Goal: Task Accomplishment & Management: Complete application form

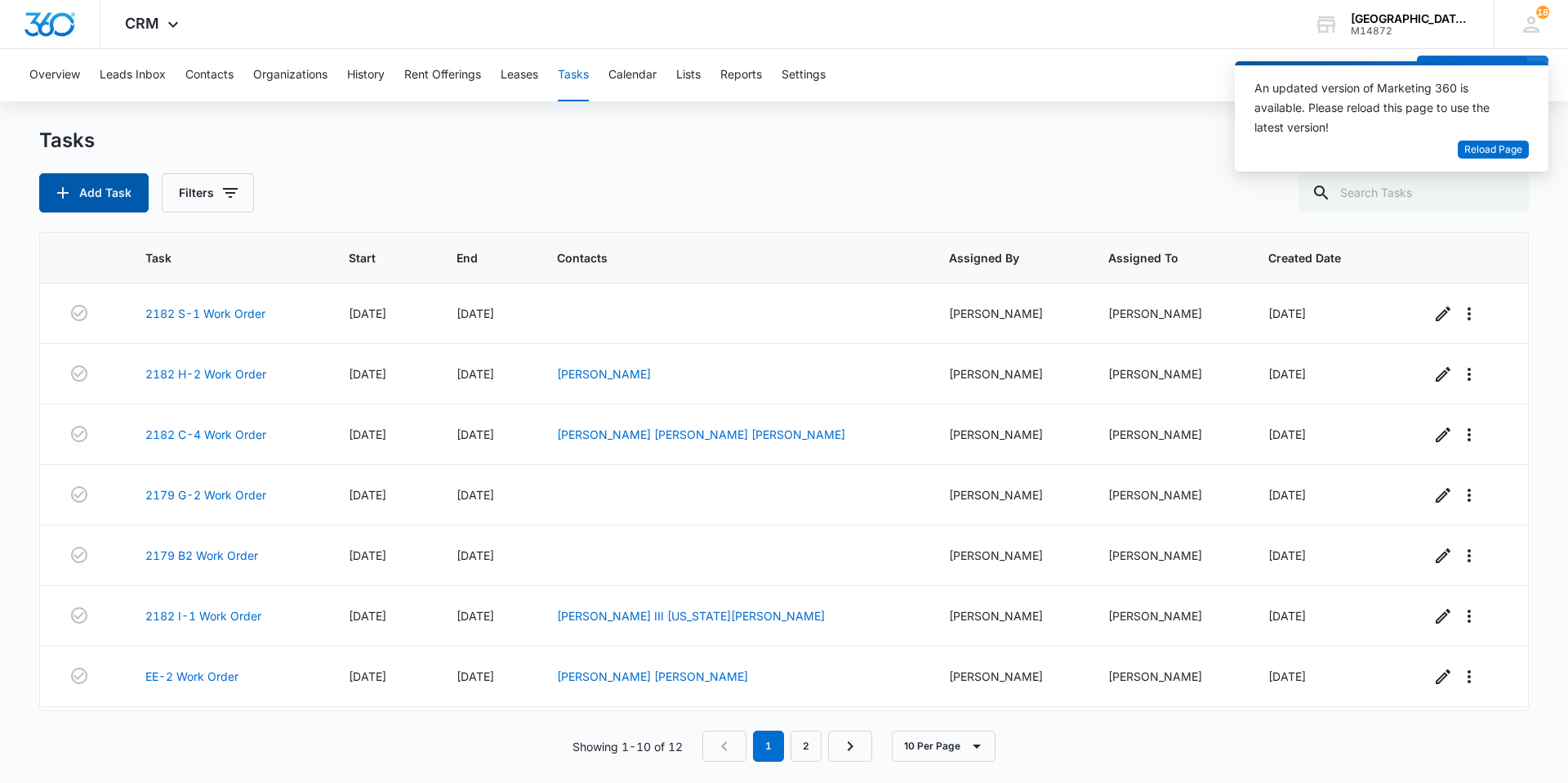
click at [128, 194] on button "Add Task" at bounding box center [94, 192] width 109 height 39
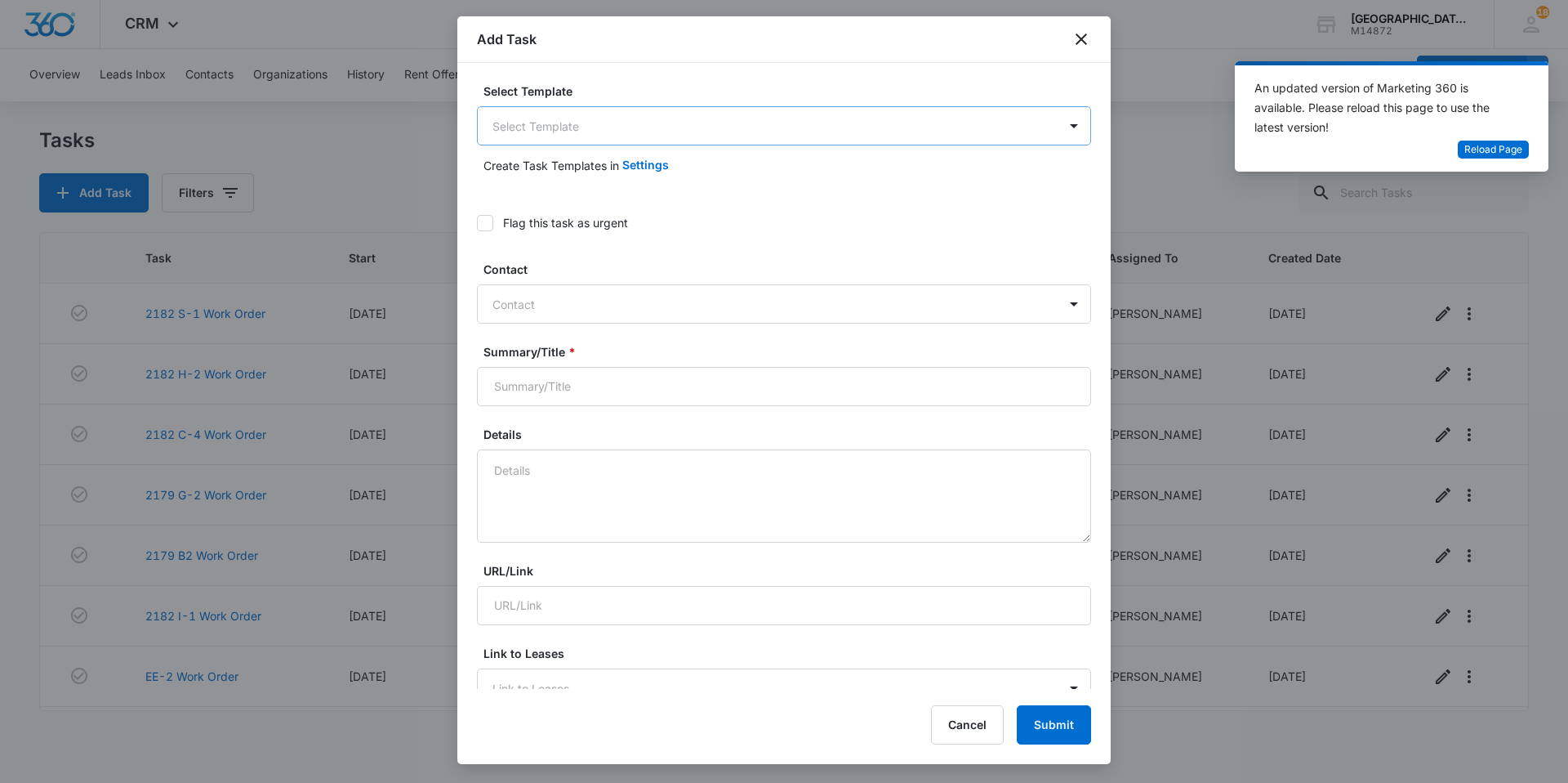
click at [863, 143] on body "CRM Apps Websites Forms CRM Email Social Content Ads Intelligence Files Brand S…" at bounding box center [784, 391] width 1568 height 783
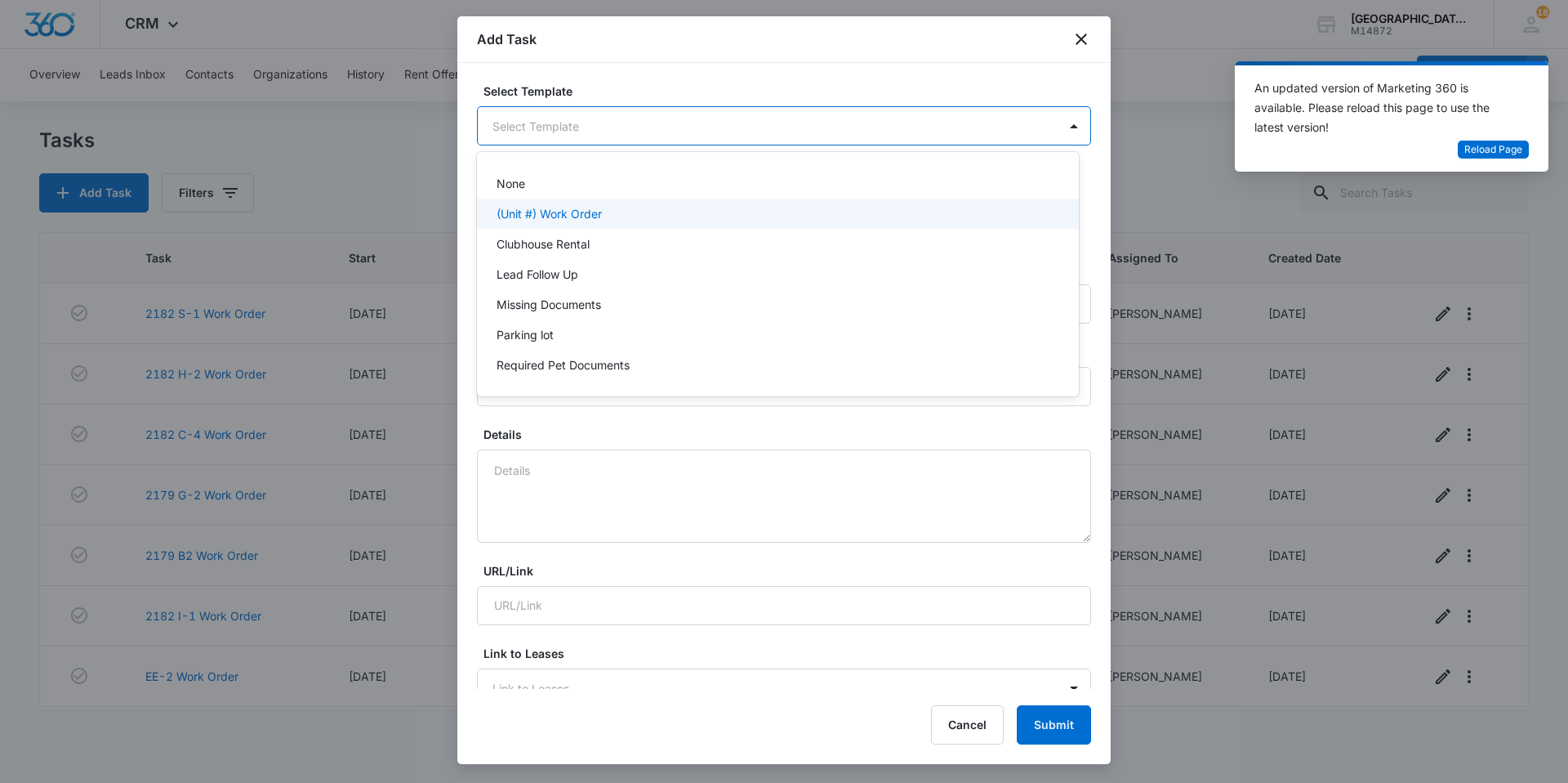
click at [696, 206] on div "(Unit #) Work Order" at bounding box center [777, 214] width 560 height 17
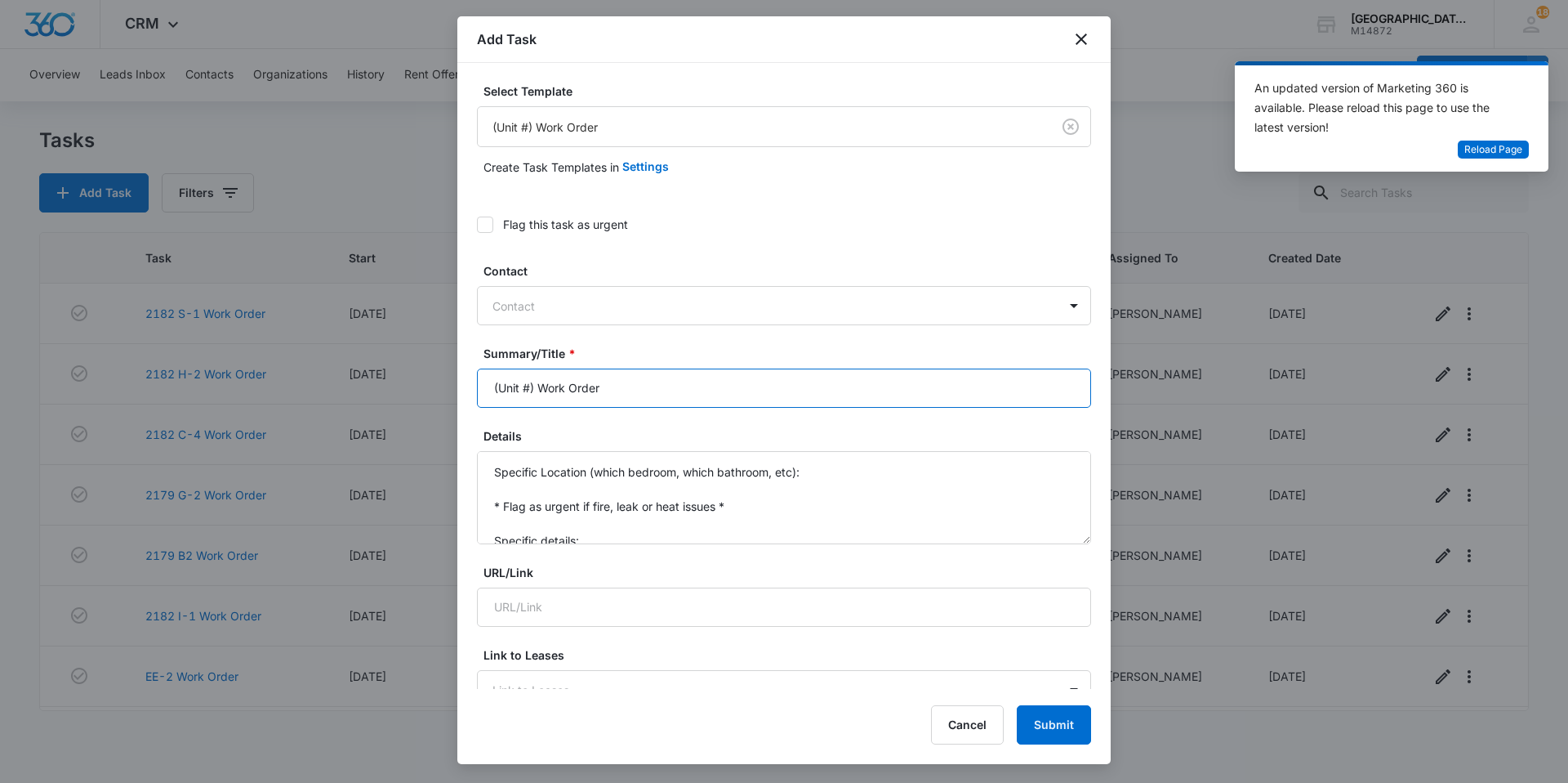
drag, startPoint x: 533, startPoint y: 383, endPoint x: 432, endPoint y: 400, distance: 102.4
click at [432, 400] on body "CRM Apps Websites Forms CRM Email Social Content Ads Intelligence Files Brand S…" at bounding box center [784, 391] width 1568 height 783
type input "2182 H6 Work Order"
click at [485, 237] on div "Flag this task as urgent" at bounding box center [784, 224] width 615 height 36
click at [485, 225] on icon at bounding box center [485, 224] width 10 height 7
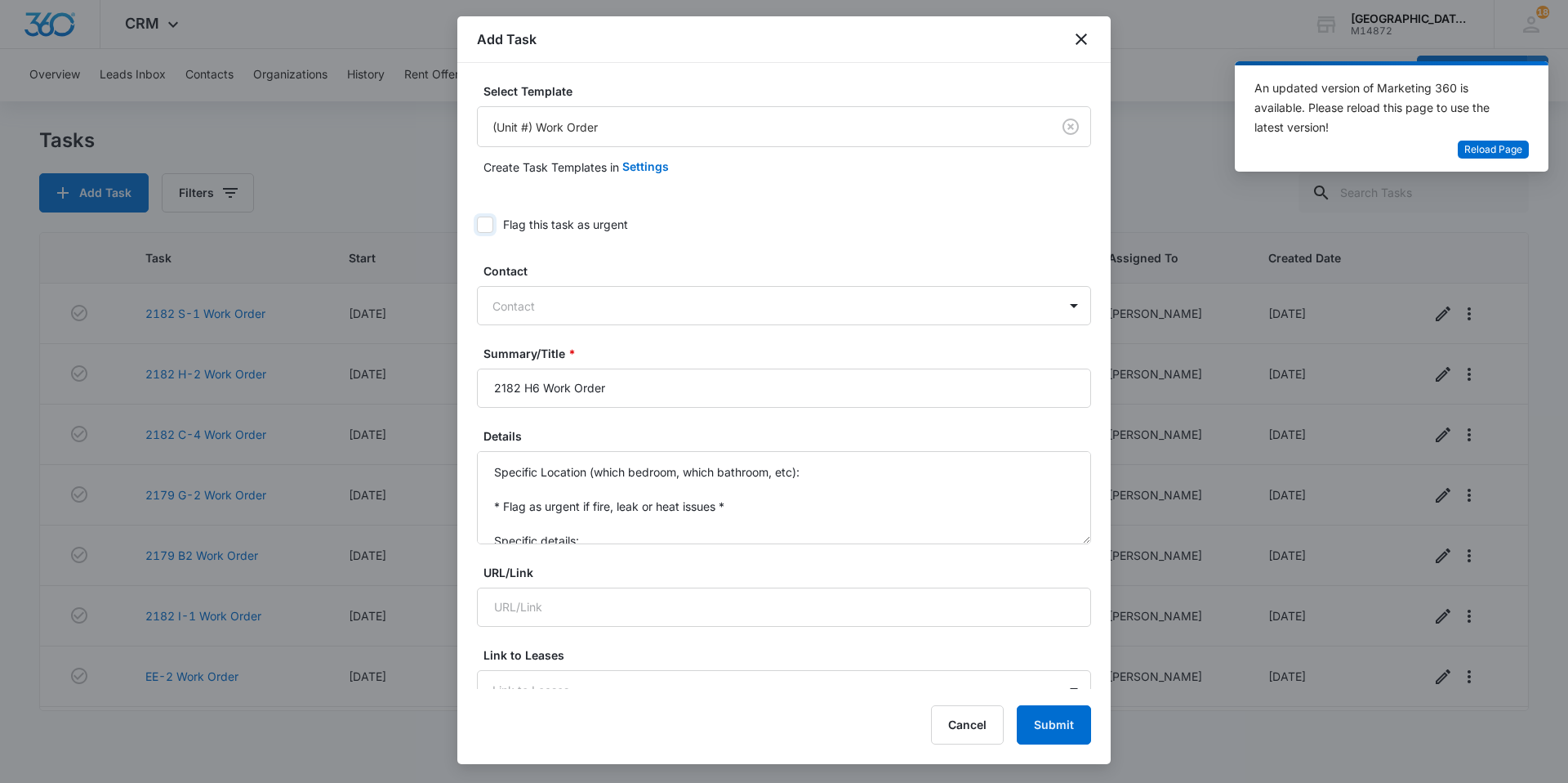
click at [477, 225] on input "Flag this task as urgent" at bounding box center [477, 225] width 0 height 0
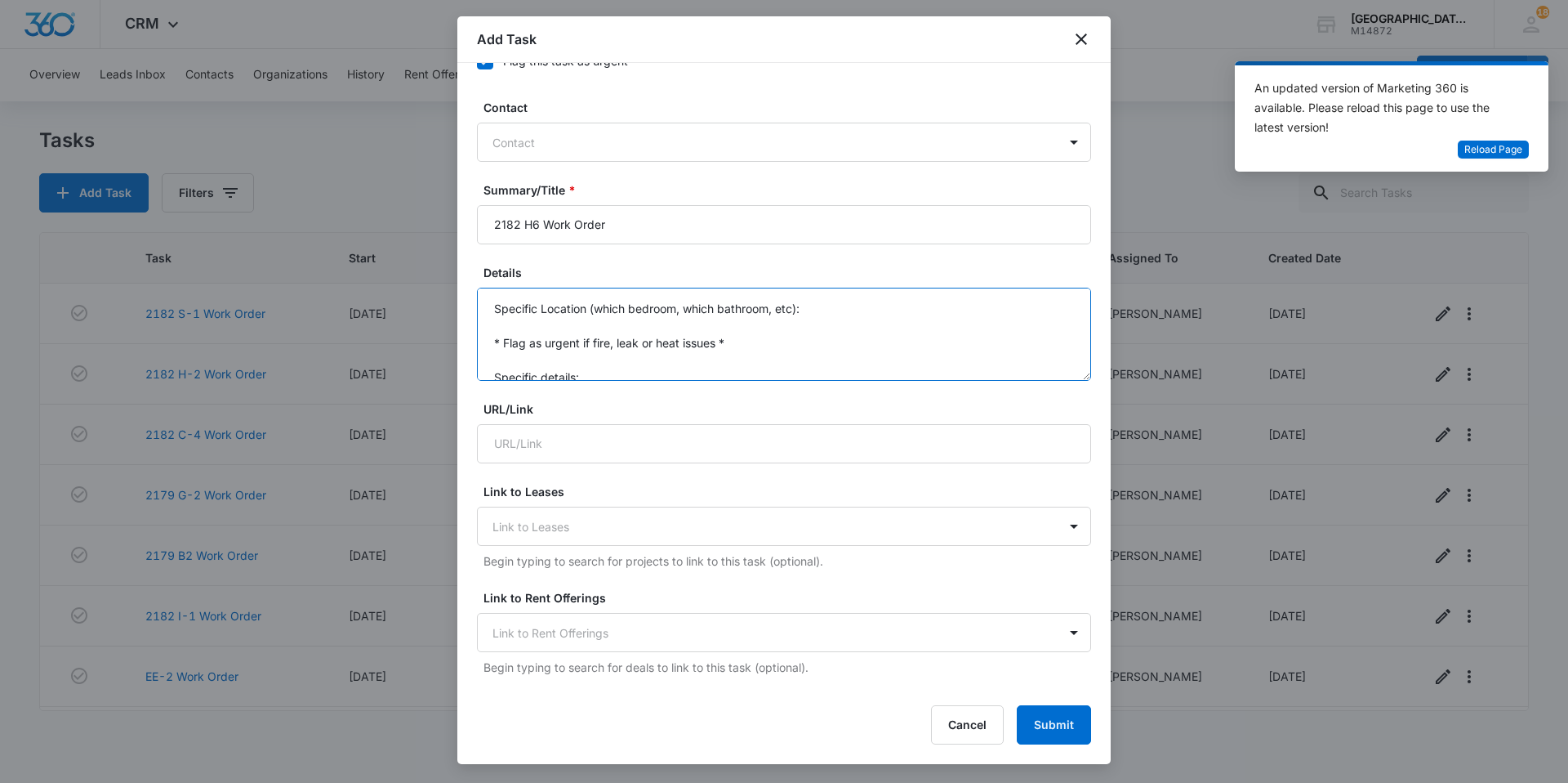
scroll to position [35, 0]
drag, startPoint x: 491, startPoint y: 313, endPoint x: 595, endPoint y: 415, distance: 145.7
click at [595, 415] on form "Select Template (Unit #) Work Order Create Task Templates in Settings Flag this…" at bounding box center [784, 664] width 615 height 1490
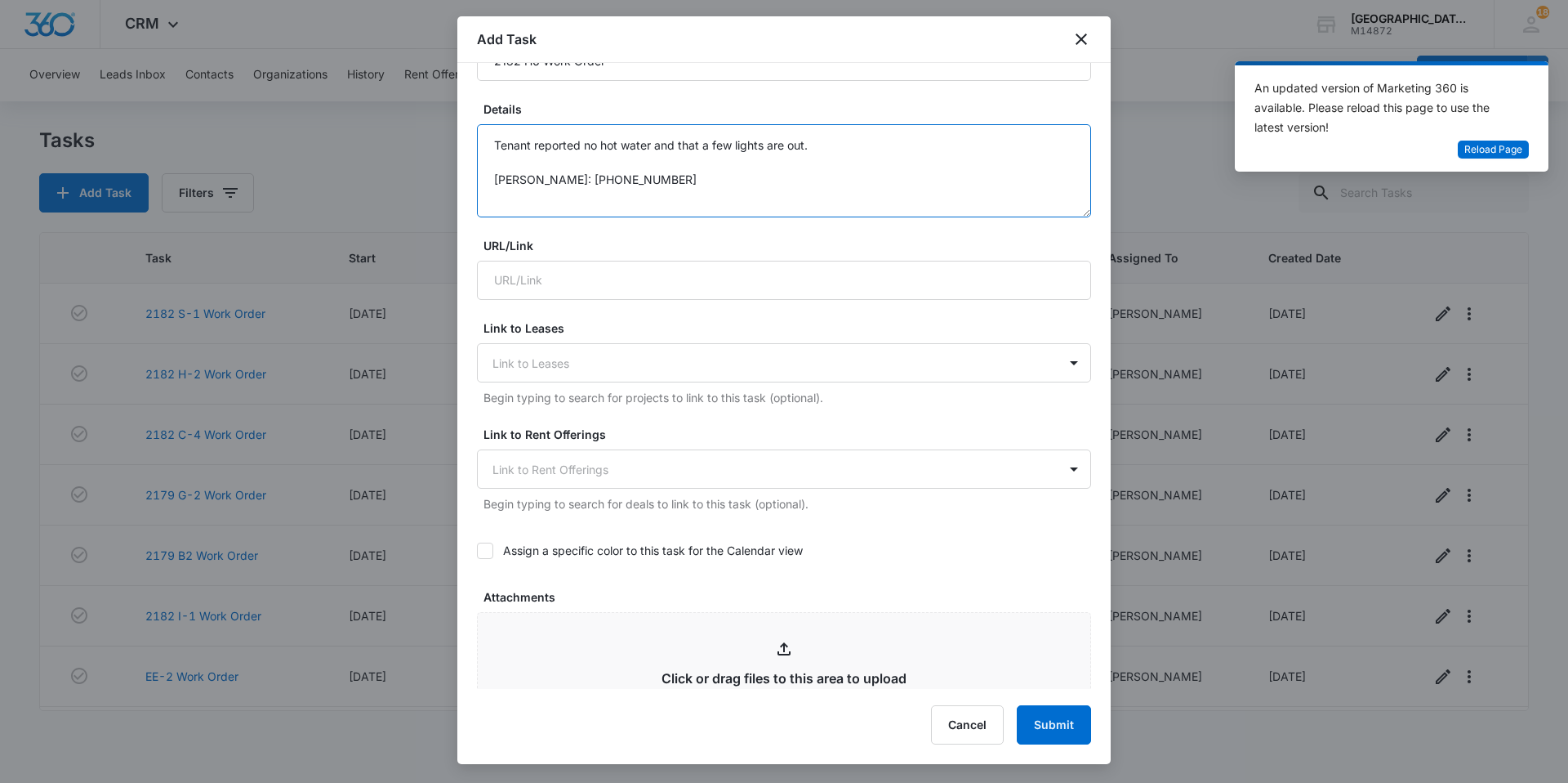
scroll to position [884, 0]
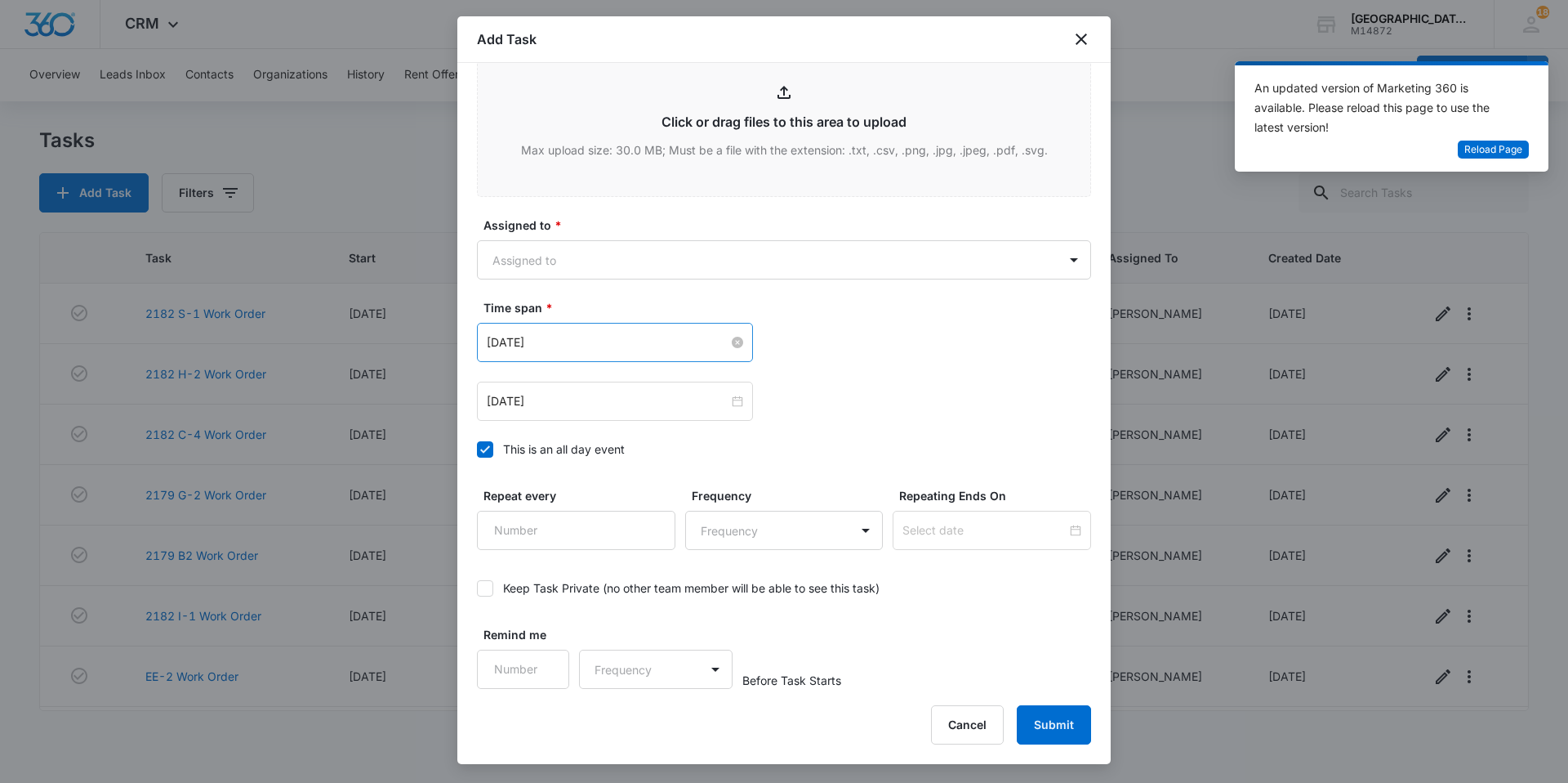
type textarea "Tenant reported no hot water and that a few lights are out. [PERSON_NAME]: [PHO…"
click at [593, 344] on input "[DATE]" at bounding box center [608, 342] width 242 height 18
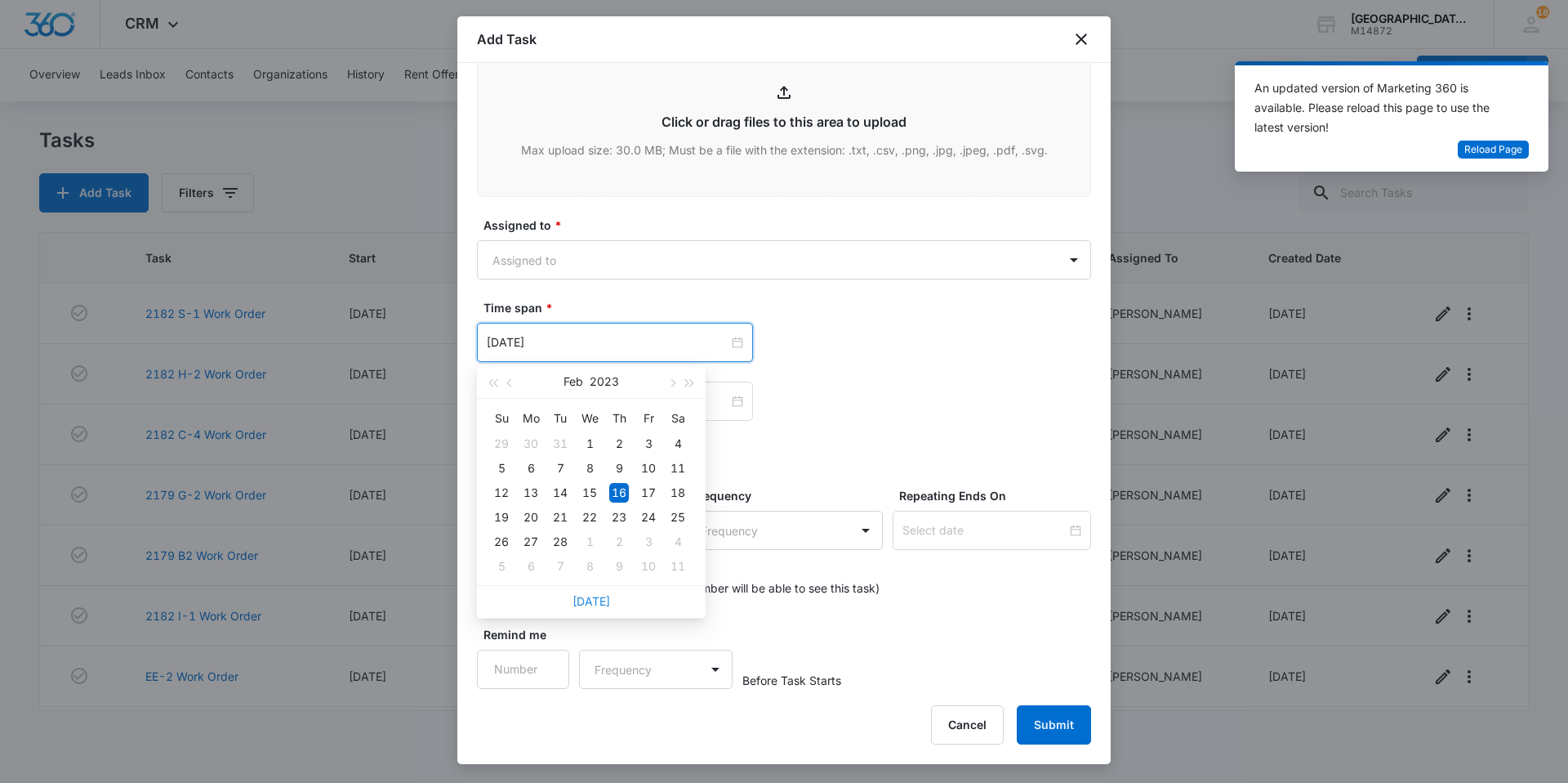
click at [602, 603] on link "[DATE]" at bounding box center [591, 601] width 37 height 14
type input "[DATE]"
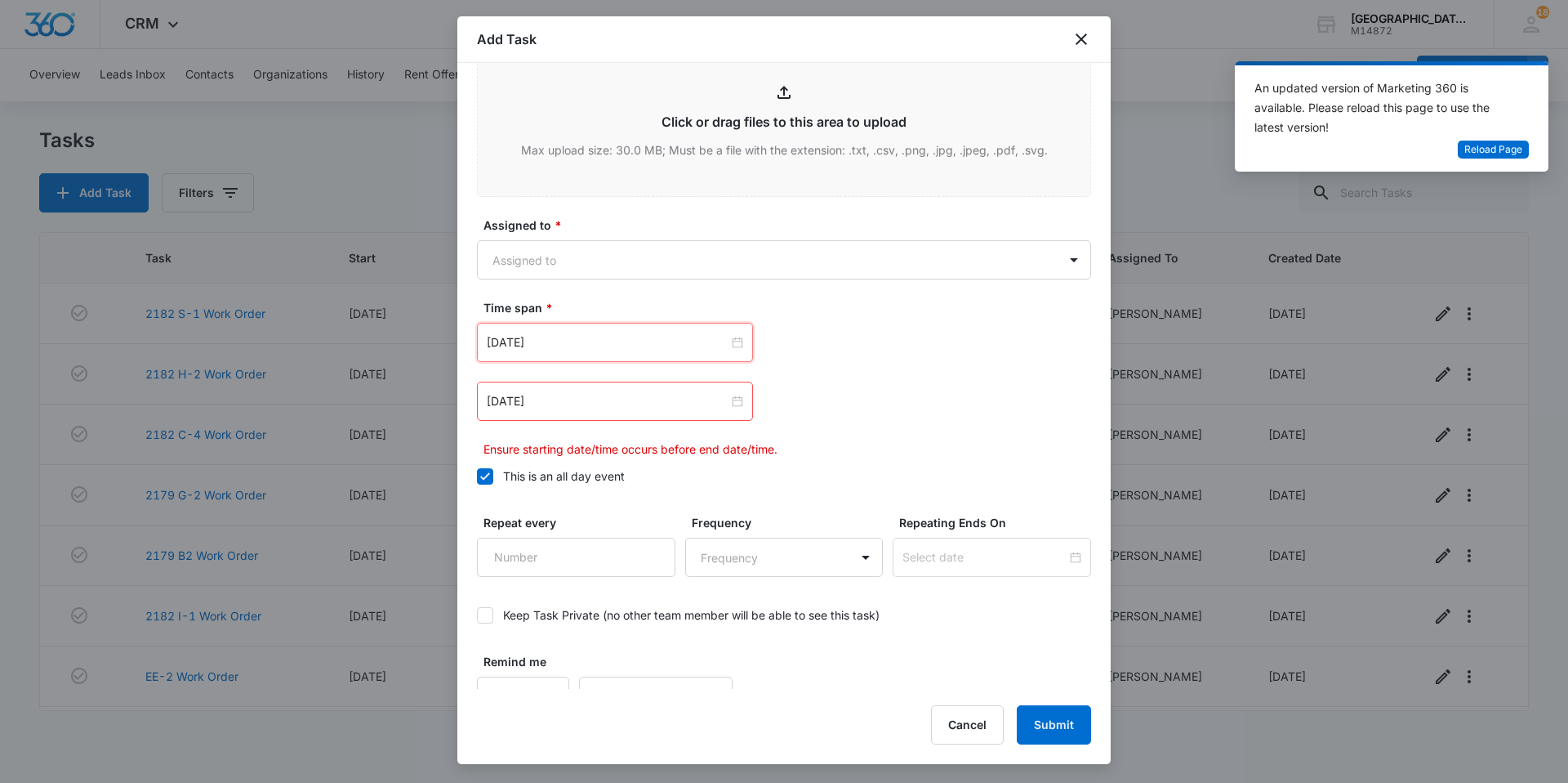
click at [590, 411] on div "[DATE]" at bounding box center [615, 401] width 277 height 39
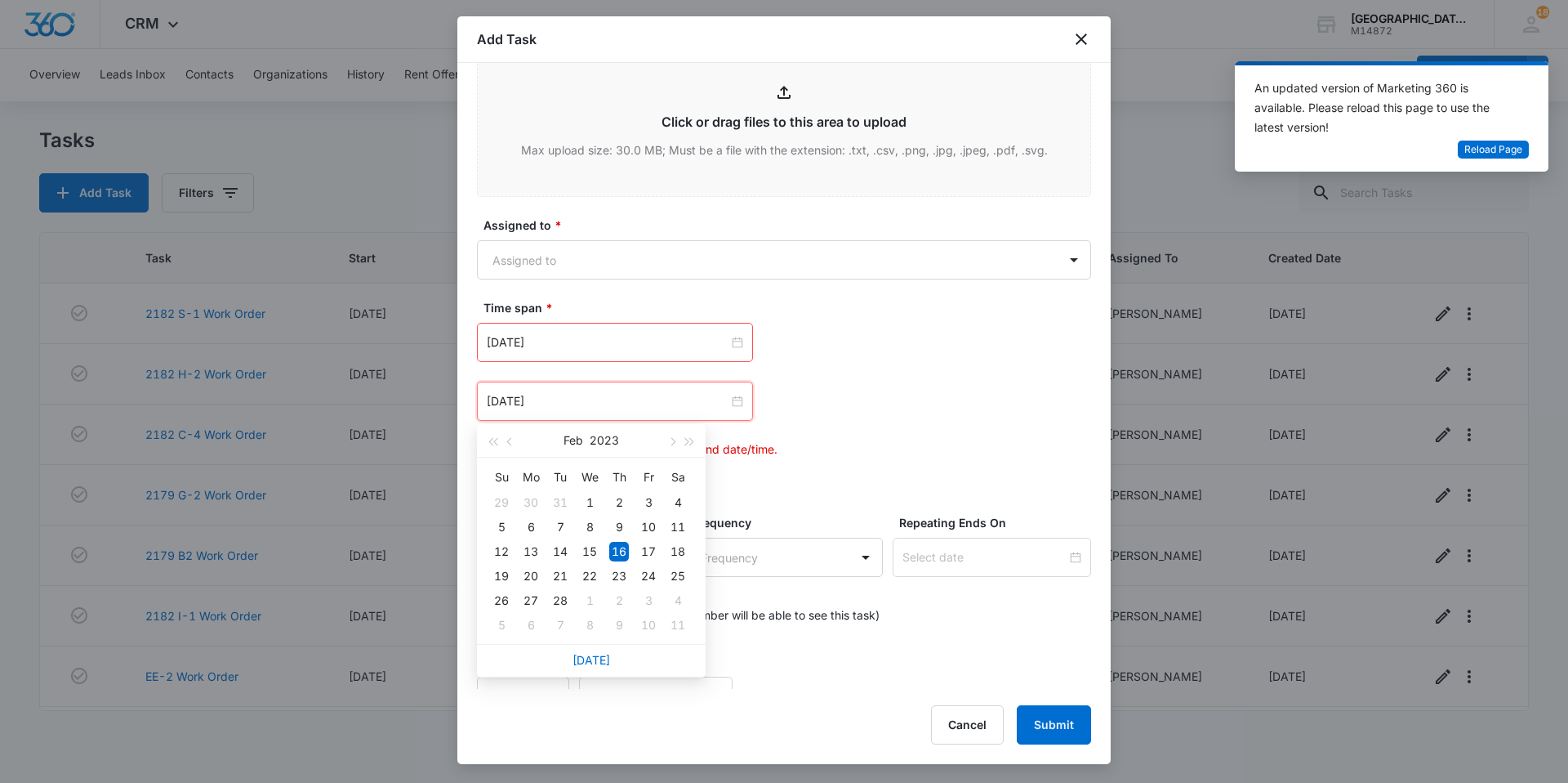
drag, startPoint x: 602, startPoint y: 660, endPoint x: 598, endPoint y: 609, distance: 51.2
click at [602, 660] on link "[DATE]" at bounding box center [591, 660] width 37 height 14
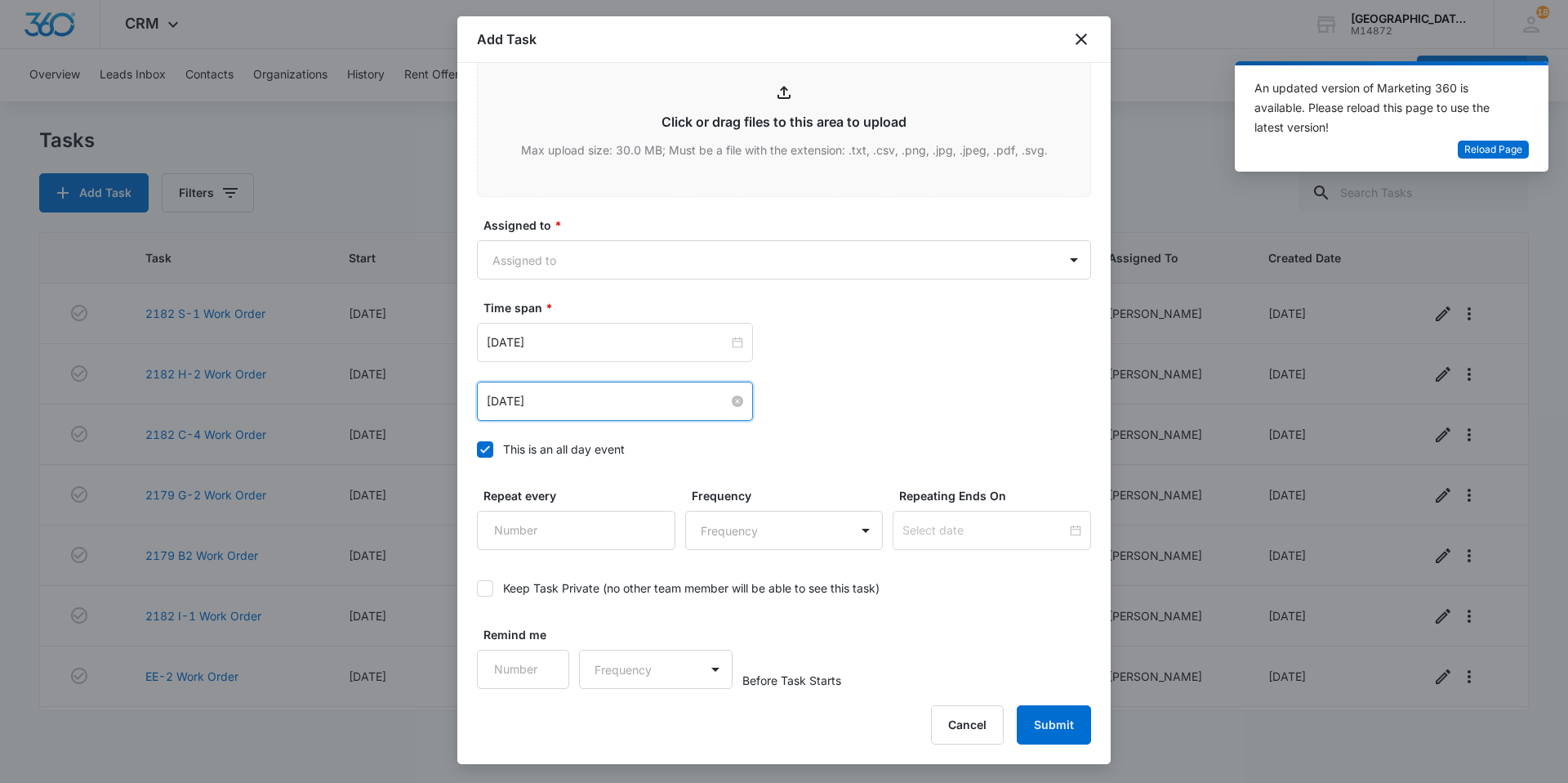
click at [597, 406] on input "[DATE]" at bounding box center [608, 401] width 242 height 18
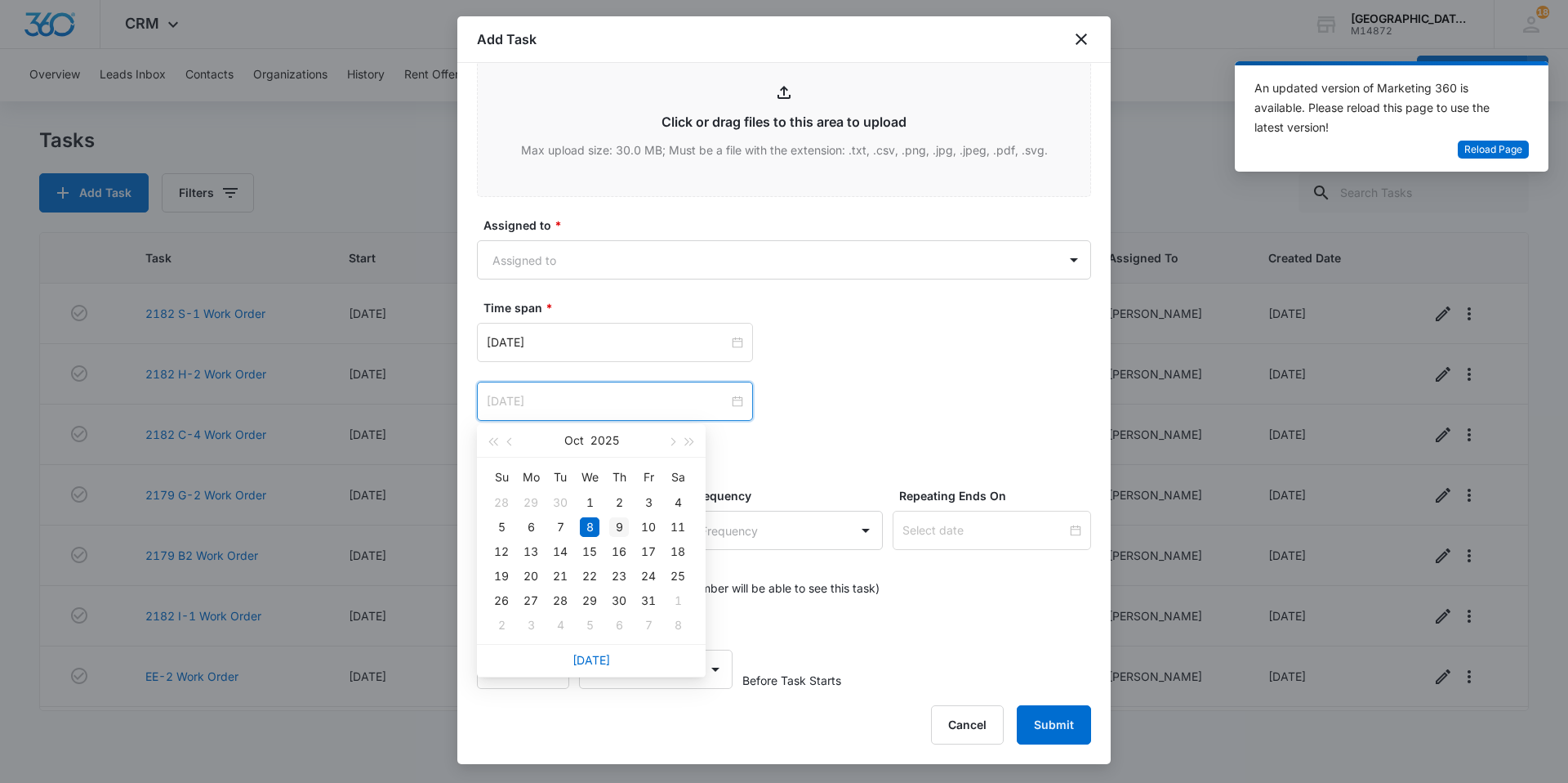
type input "[DATE]"
click at [622, 524] on div "9" at bounding box center [619, 527] width 20 height 20
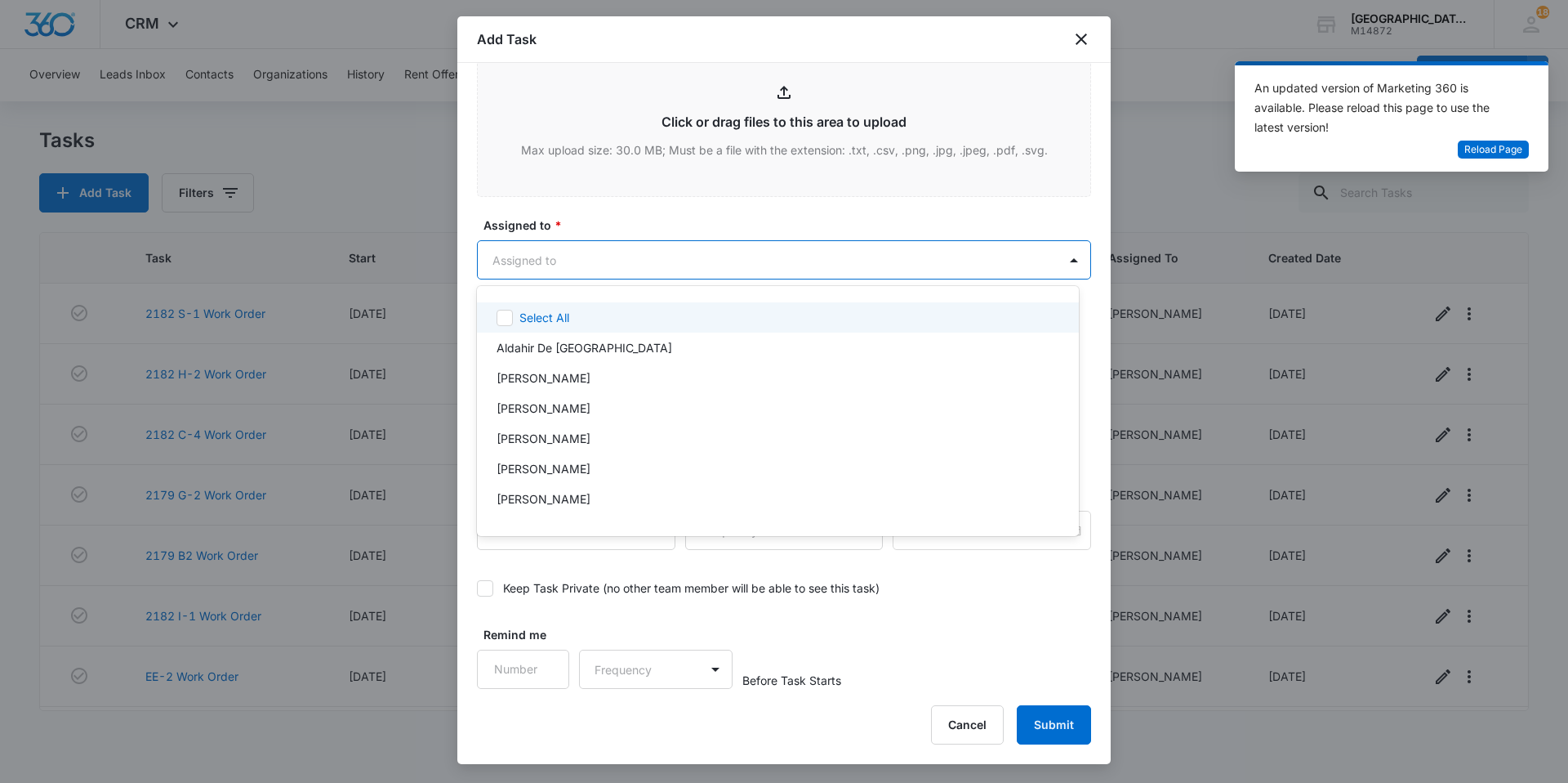
click at [730, 271] on body "CRM Apps Websites Forms CRM Email Social Content Ads Intelligence Files Brand S…" at bounding box center [784, 391] width 1568 height 783
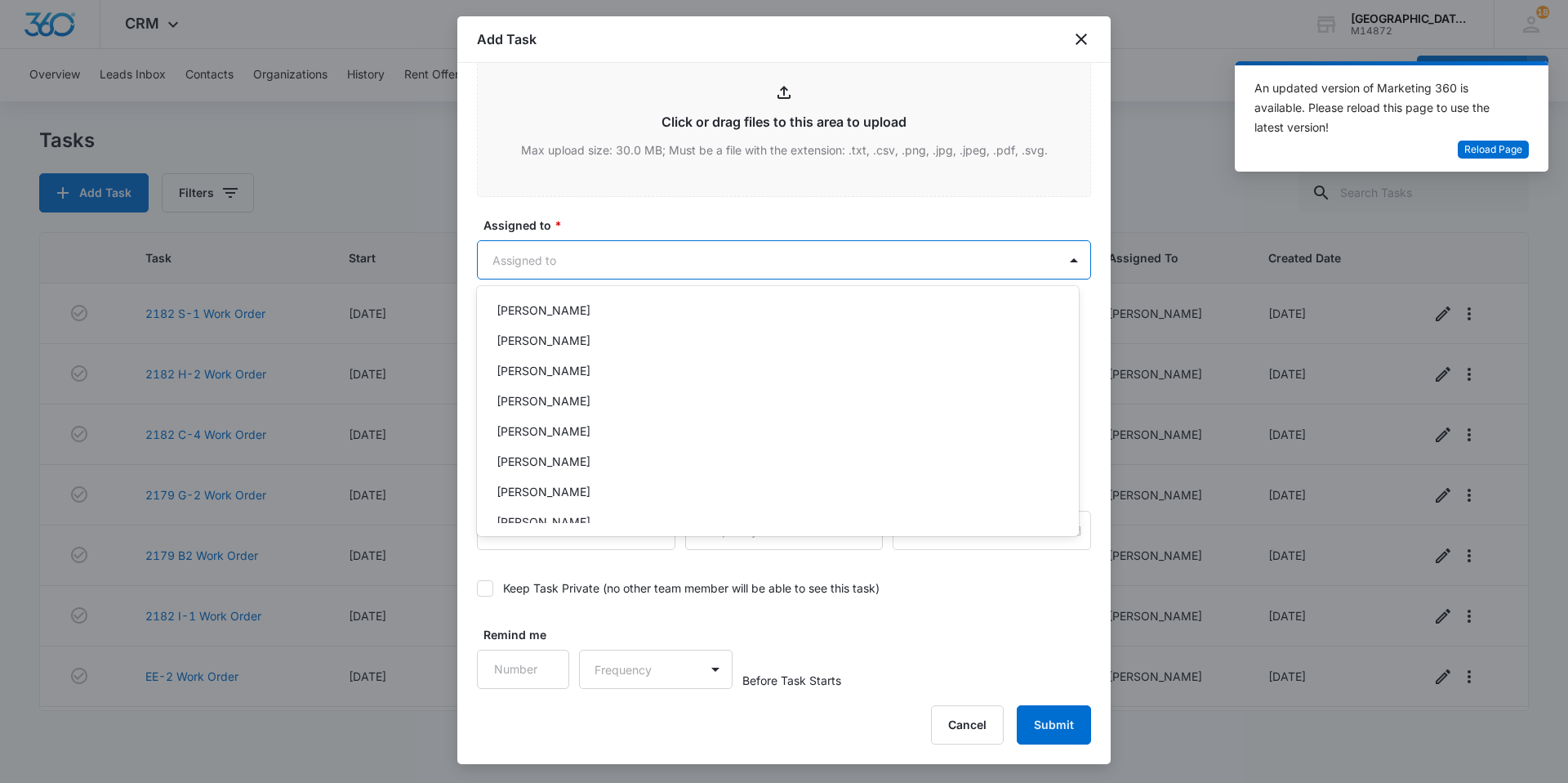
scroll to position [245, 0]
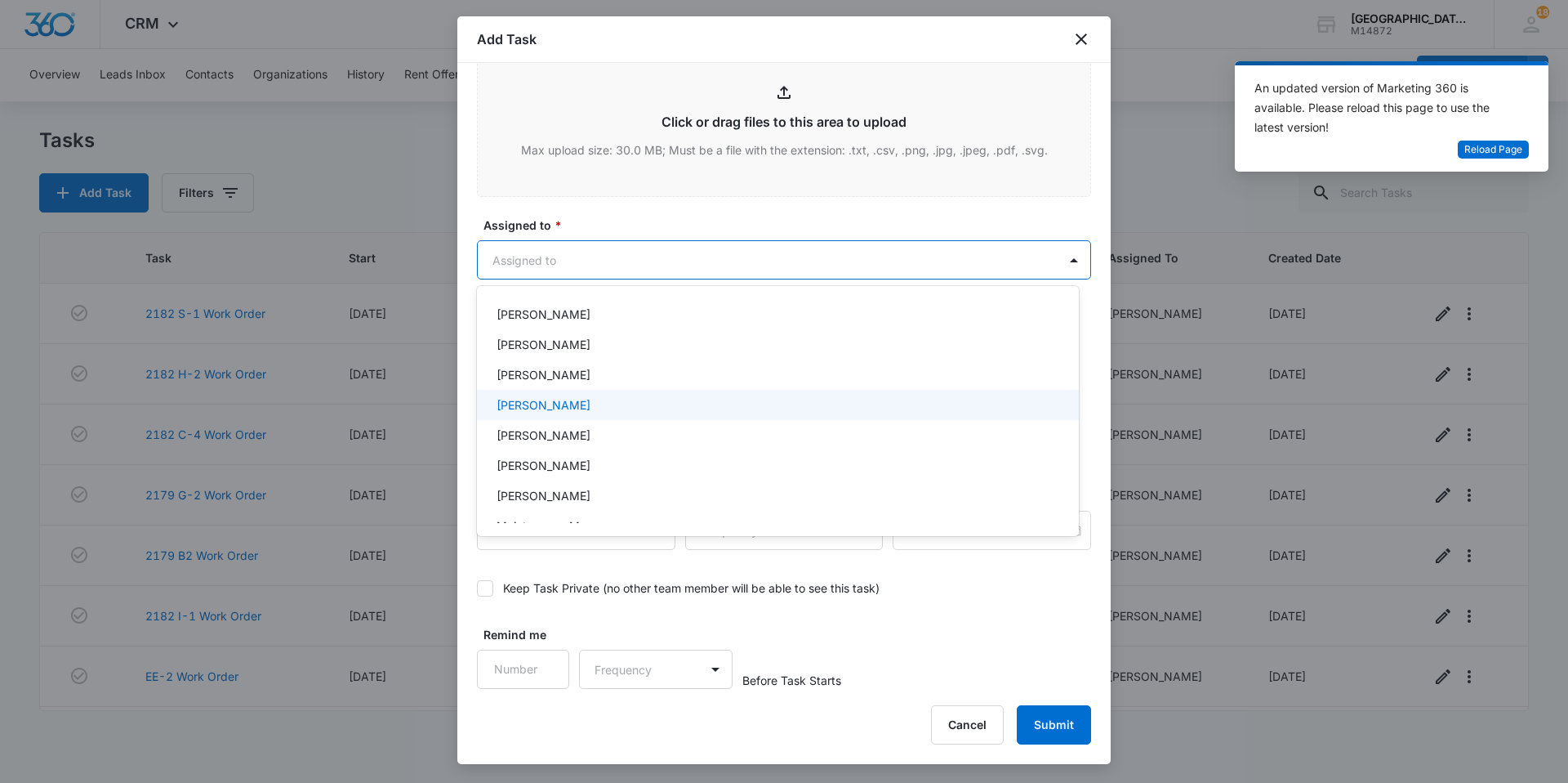
click at [606, 395] on div "[PERSON_NAME]" at bounding box center [777, 404] width 602 height 30
click at [673, 267] on div at bounding box center [784, 391] width 1568 height 783
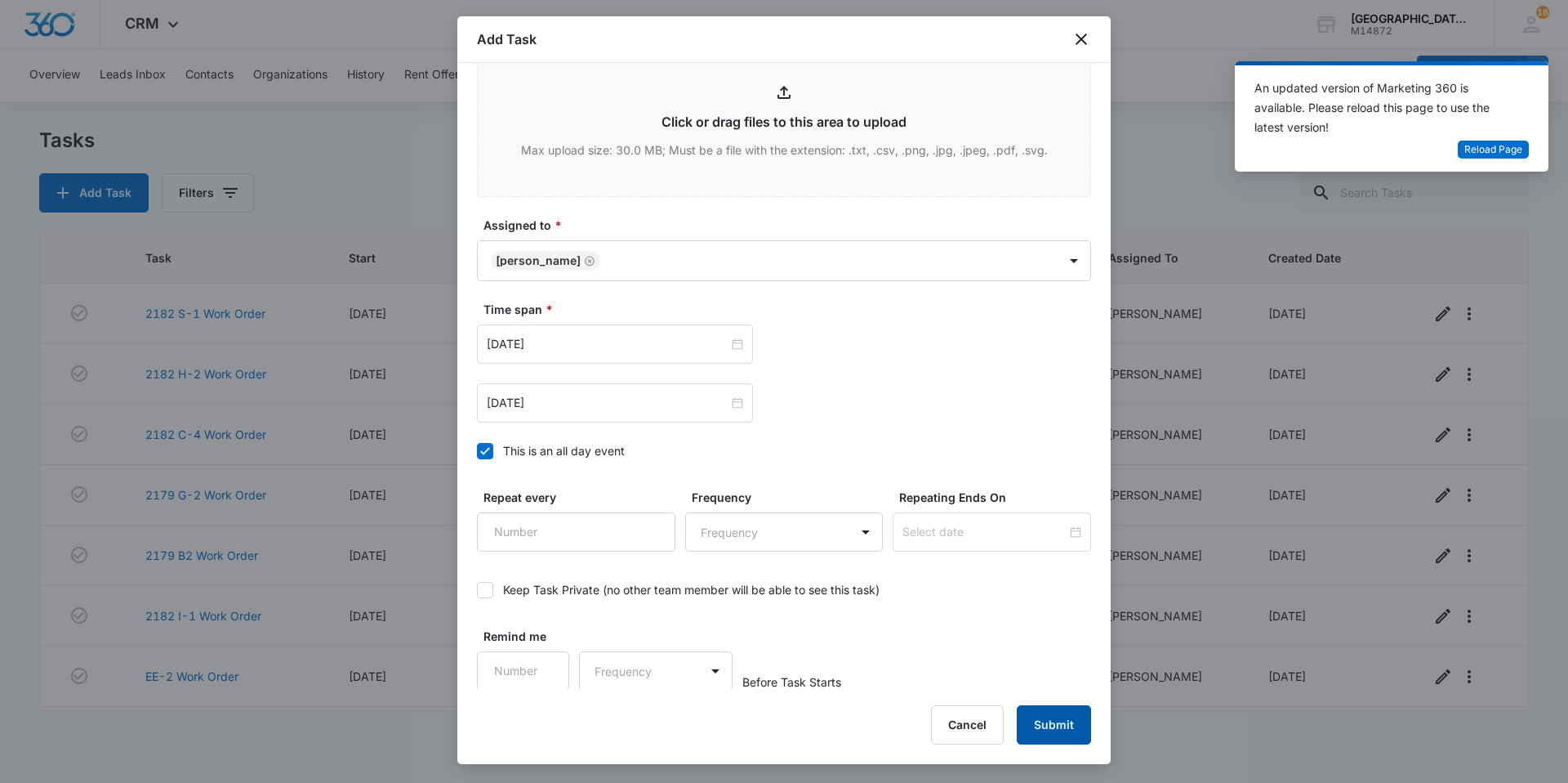
click at [1066, 718] on button "Submit" at bounding box center [1054, 724] width 75 height 39
